Goal: Navigation & Orientation: Find specific page/section

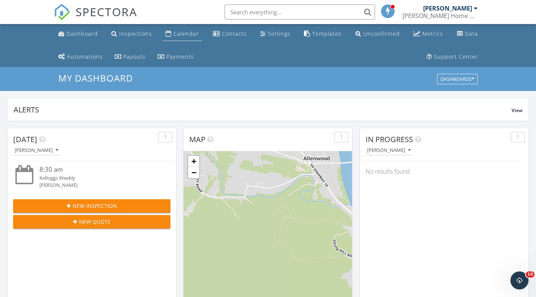
click at [185, 32] on div "Calendar" at bounding box center [186, 33] width 26 height 7
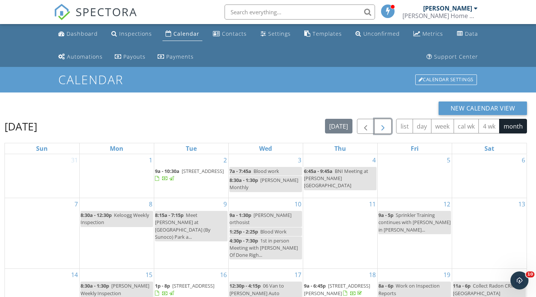
click at [383, 125] on span "button" at bounding box center [383, 126] width 9 height 9
